Goal: Task Accomplishment & Management: Complete application form

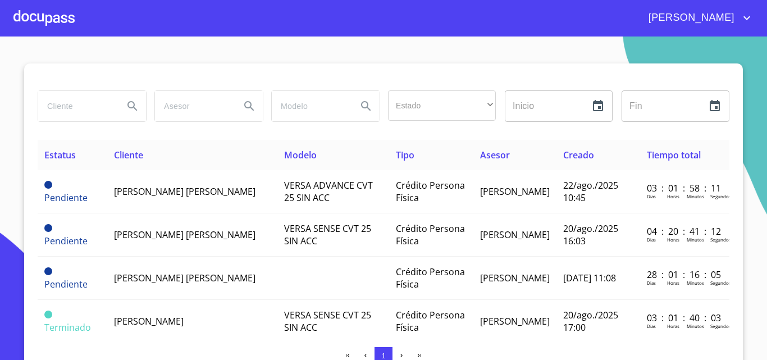
scroll to position [118, 0]
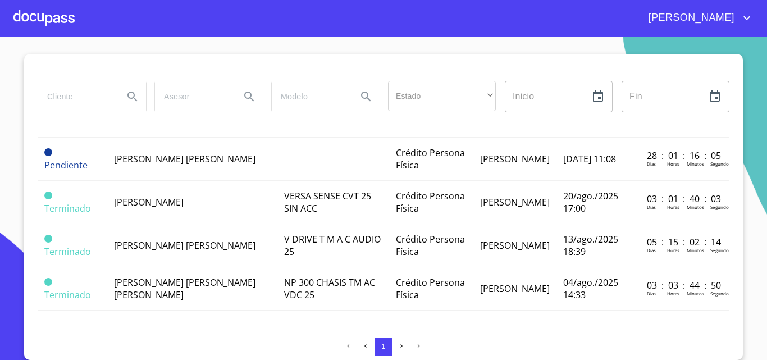
click at [111, 97] on div at bounding box center [92, 96] width 108 height 30
type input "[PERSON_NAME] [PERSON_NAME]"
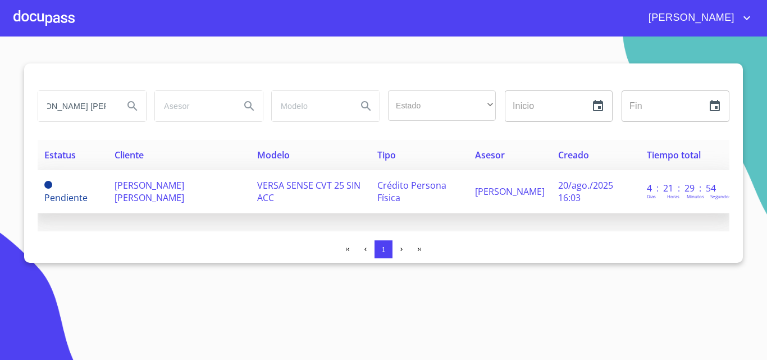
scroll to position [0, 0]
click at [199, 201] on td "[PERSON_NAME] [PERSON_NAME]" at bounding box center [179, 191] width 143 height 43
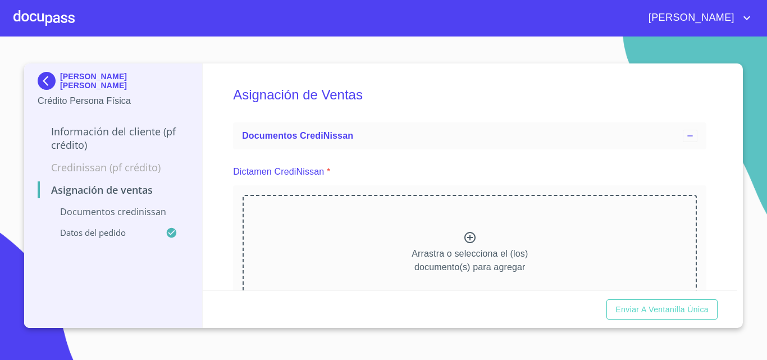
click at [112, 215] on p "Documentos CrediNissan" at bounding box center [113, 212] width 151 height 12
click at [105, 215] on p "Documentos CrediNissan" at bounding box center [113, 212] width 151 height 12
click at [111, 207] on p "Documentos CrediNissan" at bounding box center [113, 212] width 151 height 12
click at [96, 234] on p "Datos del pedido" at bounding box center [102, 232] width 128 height 11
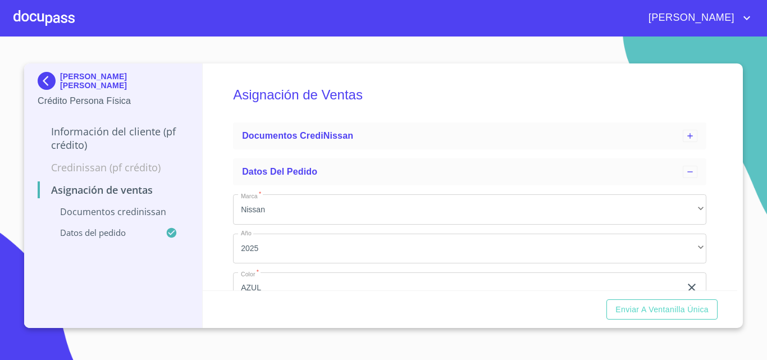
click at [122, 213] on p "Documentos CrediNissan" at bounding box center [113, 212] width 151 height 12
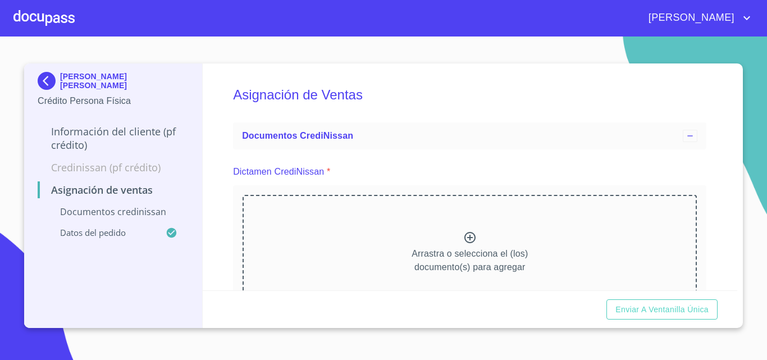
click at [95, 170] on p "Credinissan (PF crédito)" at bounding box center [113, 167] width 151 height 13
click at [42, 76] on img at bounding box center [49, 81] width 22 height 18
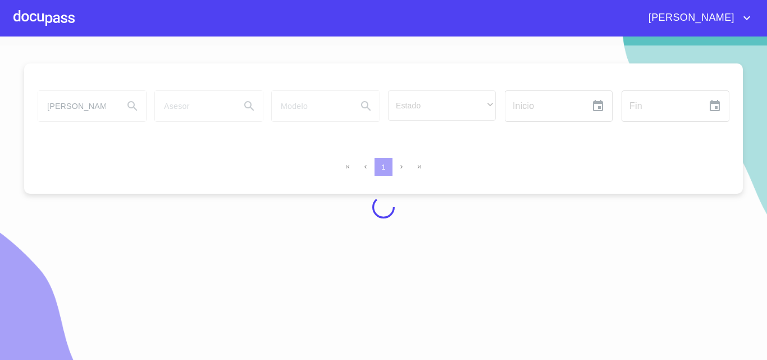
click at [40, 13] on div at bounding box center [43, 18] width 61 height 36
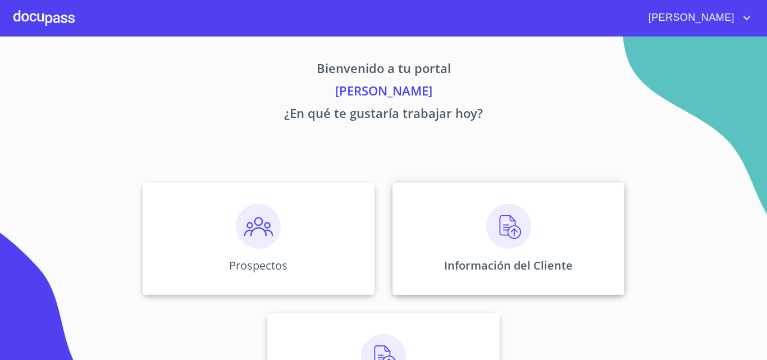
scroll to position [74, 0]
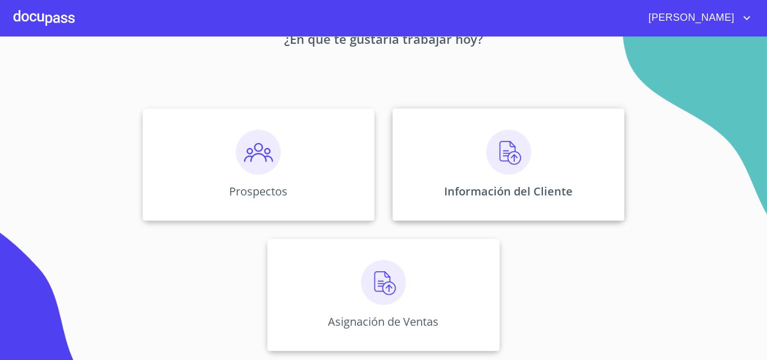
click at [495, 165] on img at bounding box center [508, 152] width 45 height 45
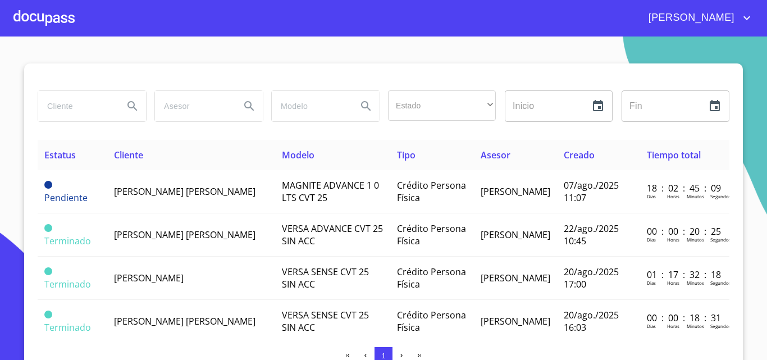
click at [97, 108] on input "search" at bounding box center [76, 106] width 76 height 30
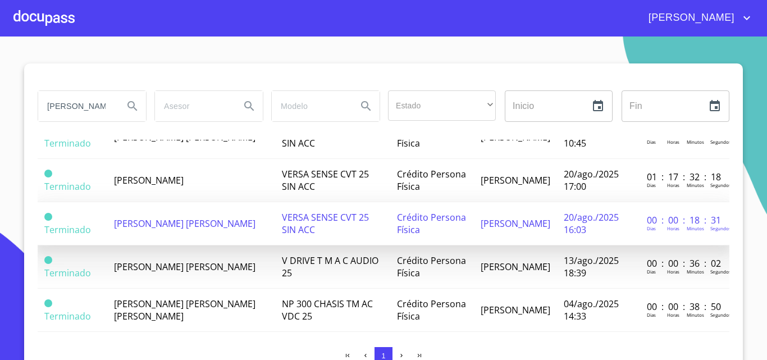
scroll to position [112, 0]
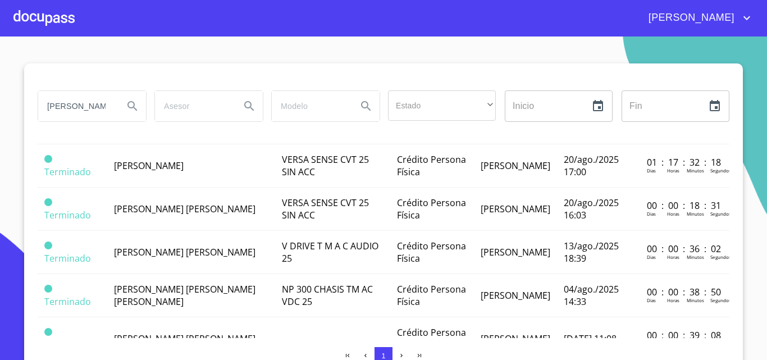
click at [97, 110] on input "[PERSON_NAME]" at bounding box center [76, 106] width 76 height 30
type input "[PERSON_NAME]"
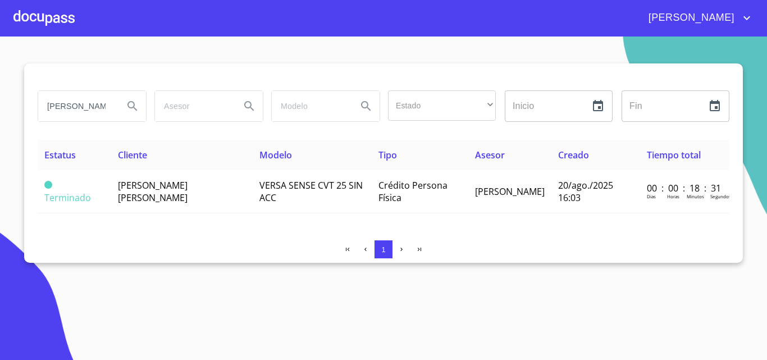
scroll to position [0, 0]
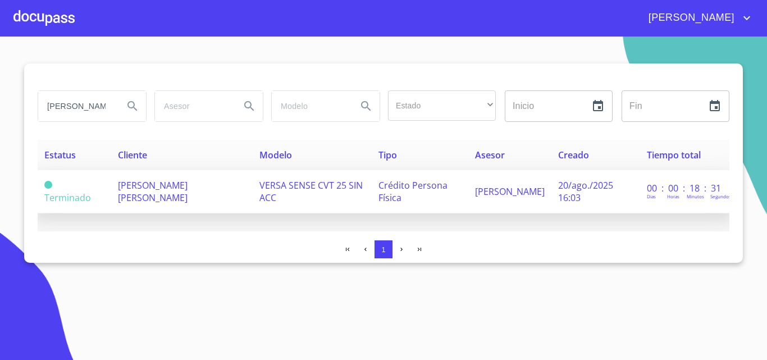
click at [197, 193] on td "[PERSON_NAME] [PERSON_NAME]" at bounding box center [182, 191] width 142 height 43
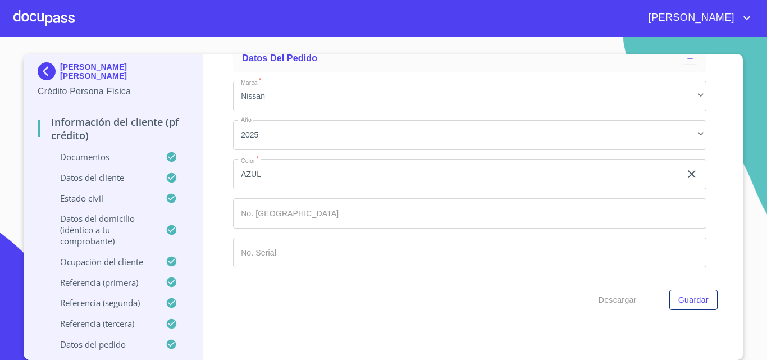
scroll to position [7092, 0]
click at [101, 157] on p "Documentos" at bounding box center [102, 156] width 128 height 11
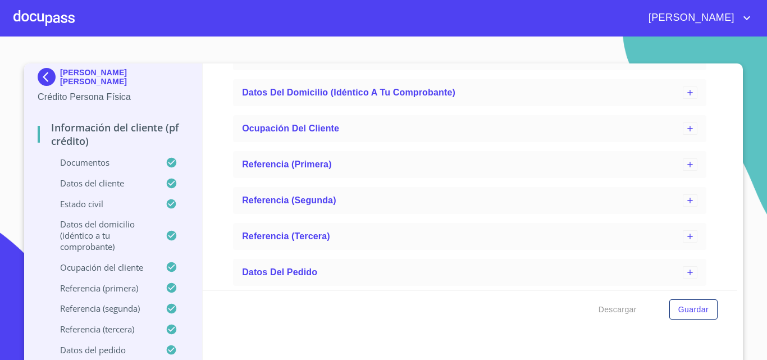
scroll to position [3, 0]
